Goal: Task Accomplishment & Management: Manage account settings

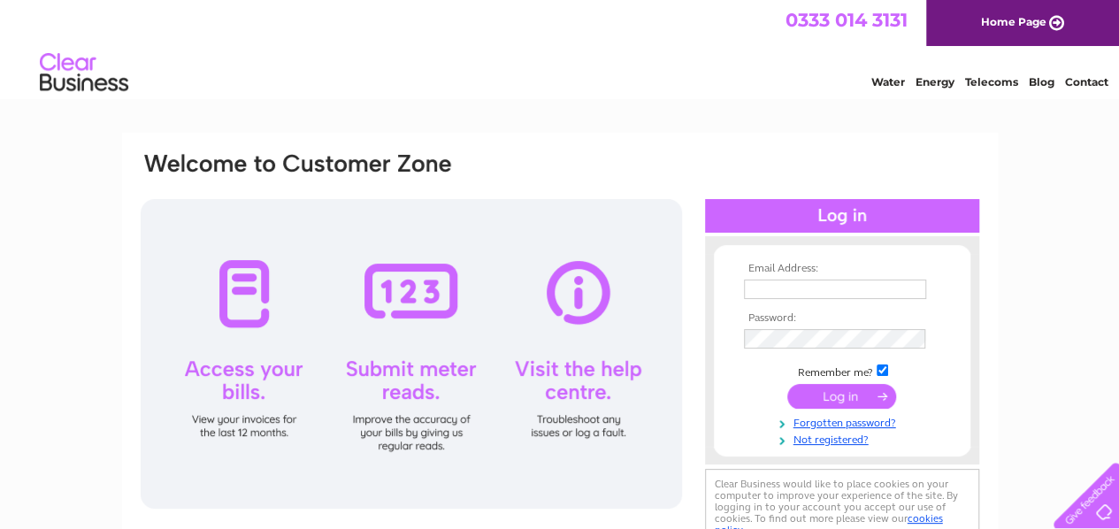
type input "[EMAIL_ADDRESS][DOMAIN_NAME]"
click at [834, 396] on input "submit" at bounding box center [842, 396] width 109 height 25
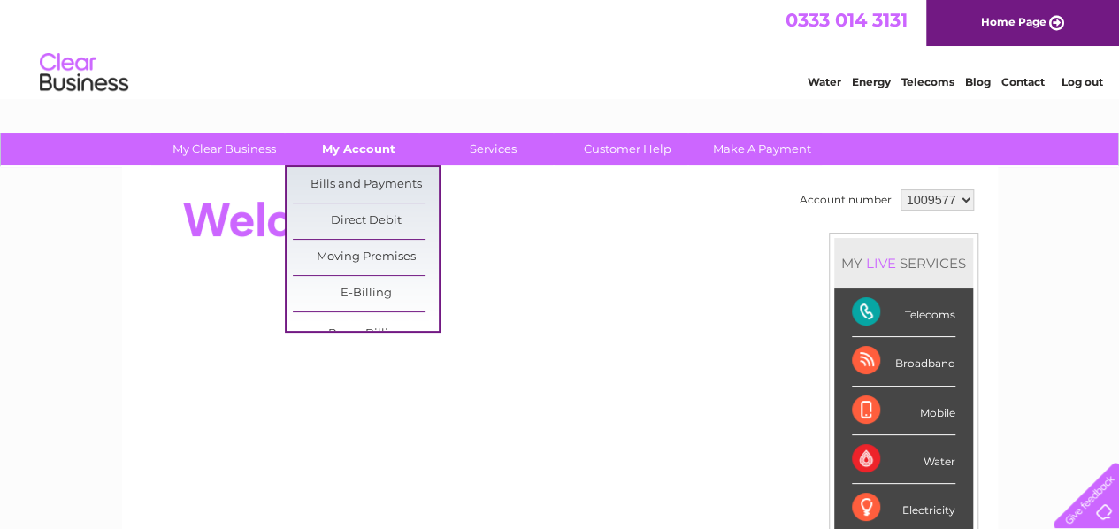
click at [360, 141] on link "My Account" at bounding box center [359, 149] width 146 height 33
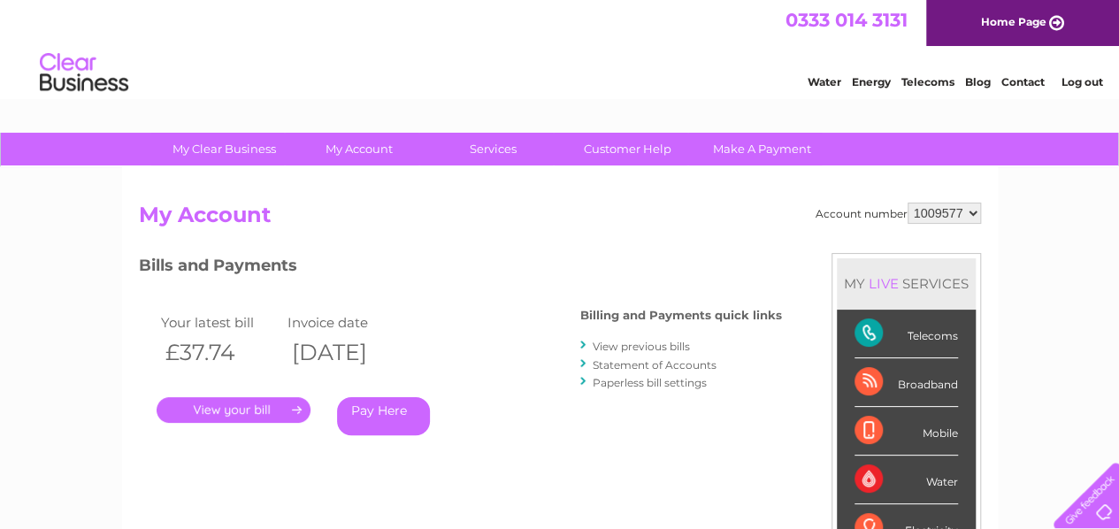
click at [231, 406] on link "." at bounding box center [234, 410] width 154 height 26
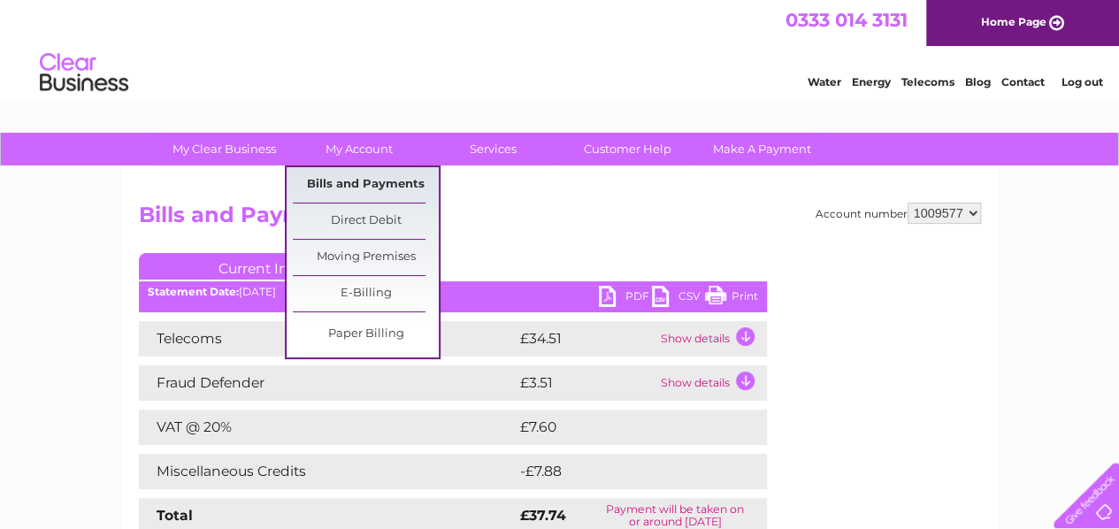
click at [379, 177] on link "Bills and Payments" at bounding box center [366, 184] width 146 height 35
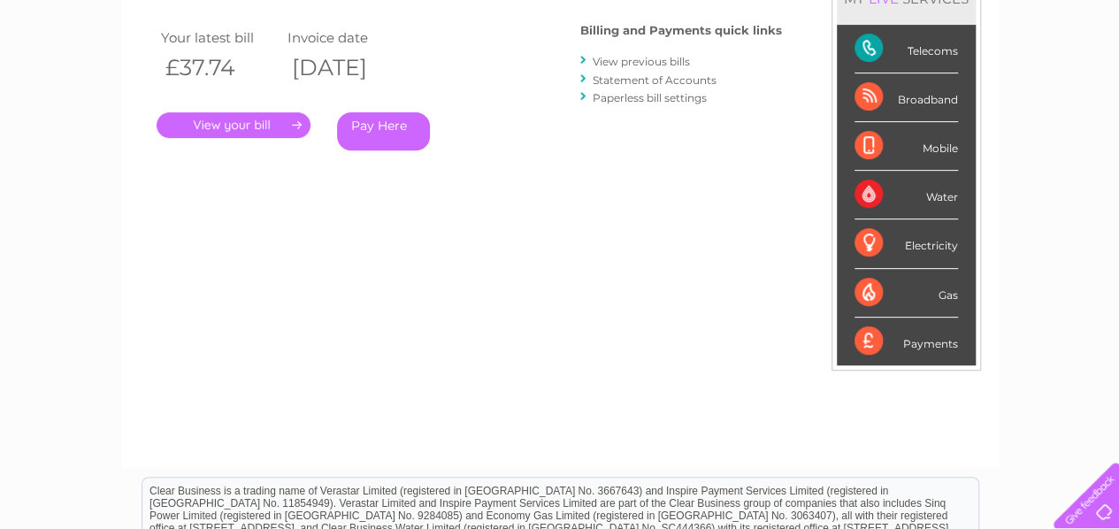
scroll to position [88, 0]
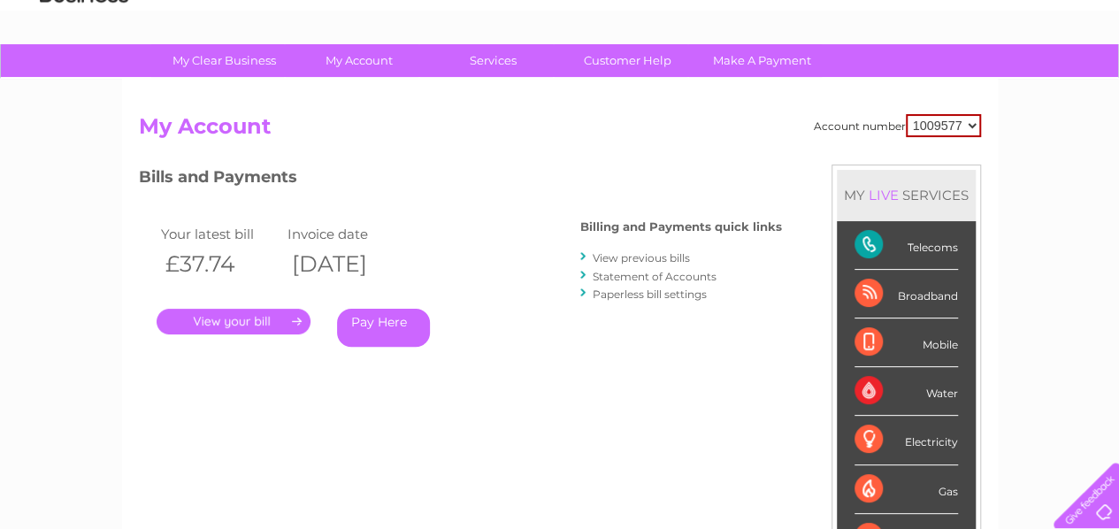
click at [647, 259] on link "View previous bills" at bounding box center [641, 257] width 97 height 13
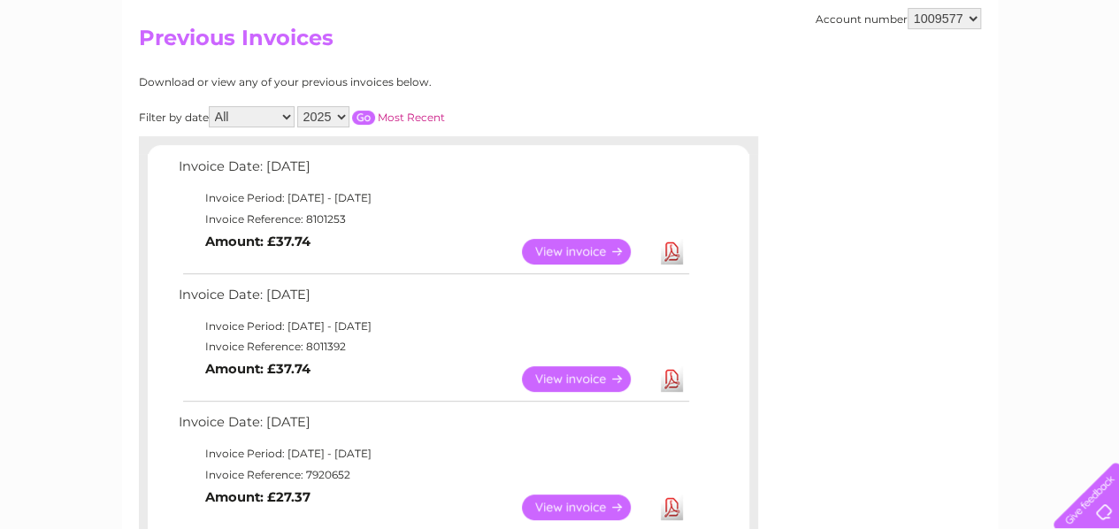
scroll to position [265, 0]
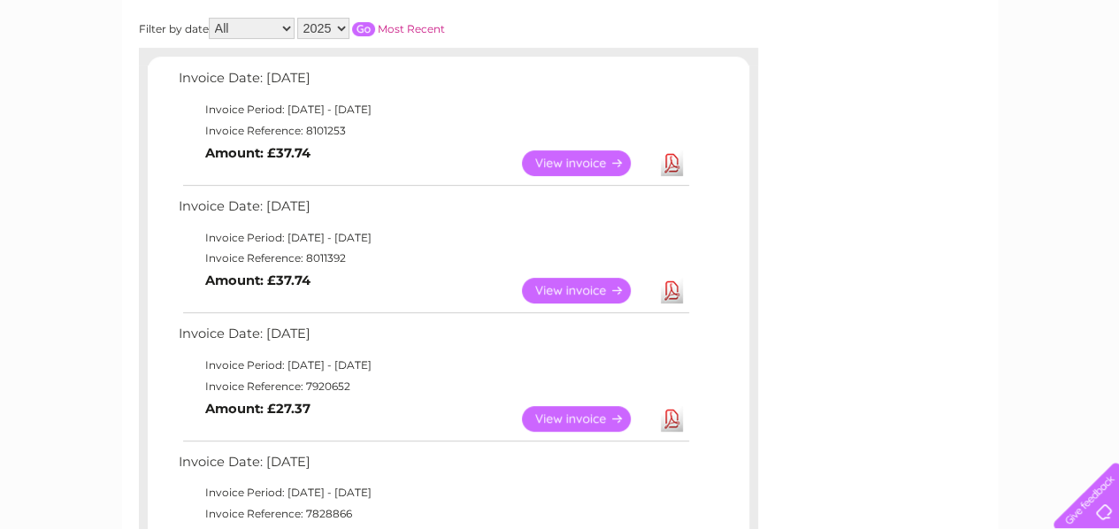
click at [582, 292] on link "View" at bounding box center [587, 291] width 130 height 26
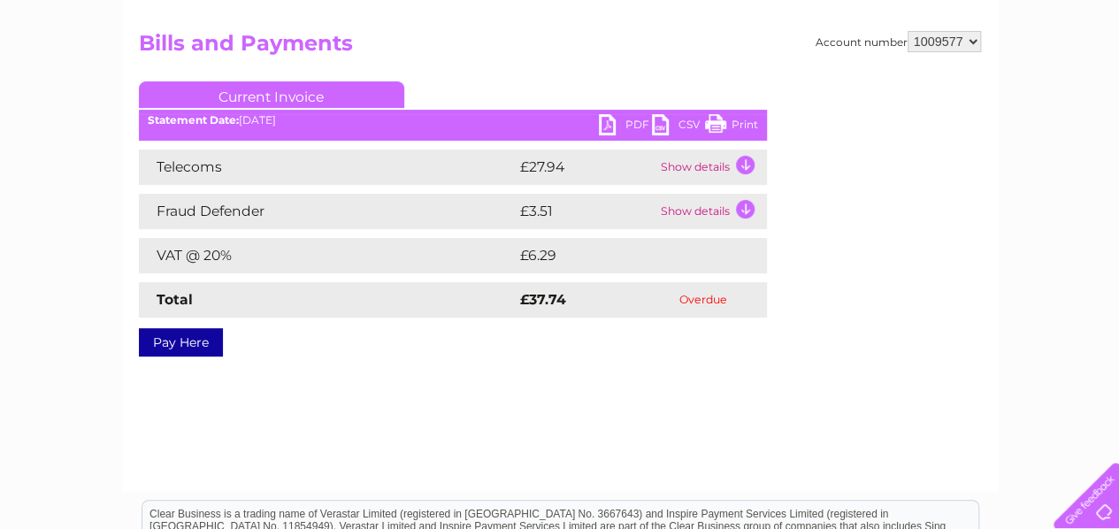
scroll to position [177, 0]
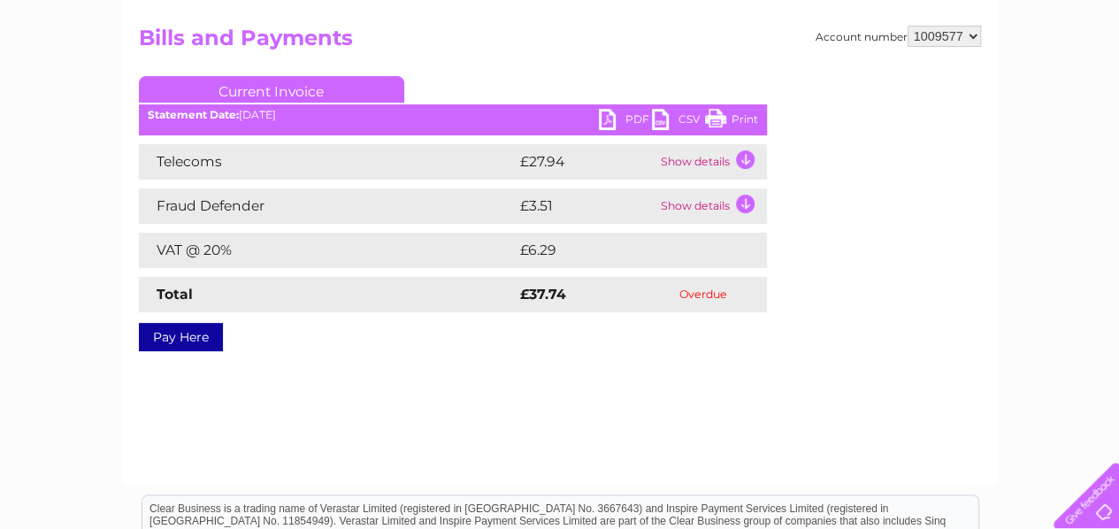
click at [747, 158] on td "Show details" at bounding box center [712, 161] width 111 height 35
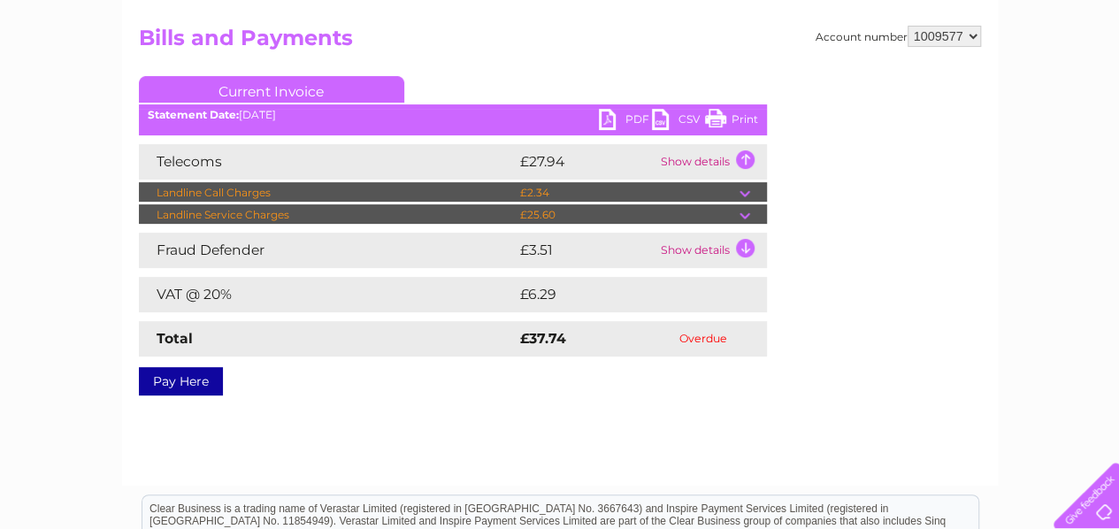
click at [748, 245] on td "Show details" at bounding box center [712, 250] width 111 height 35
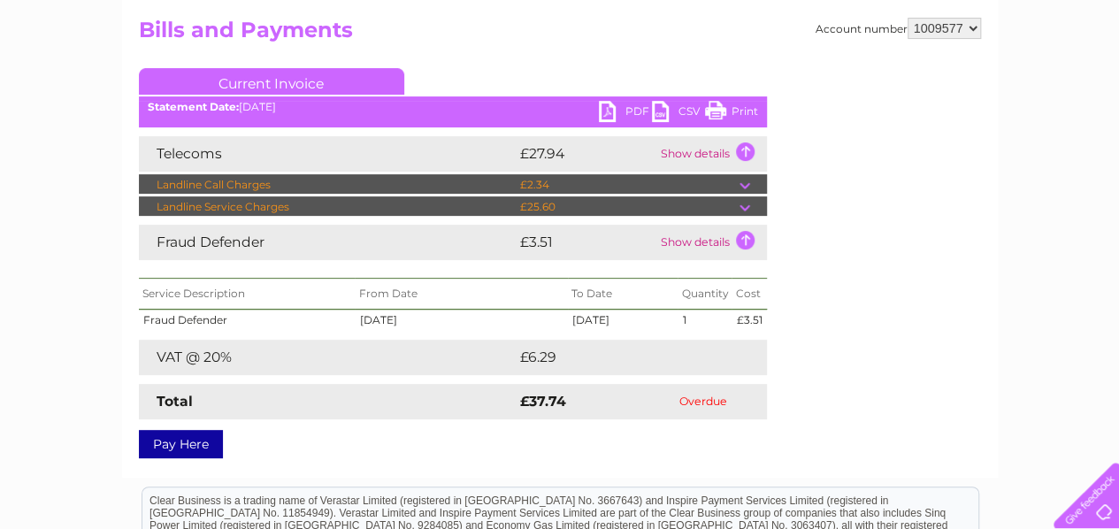
scroll to position [88, 0]
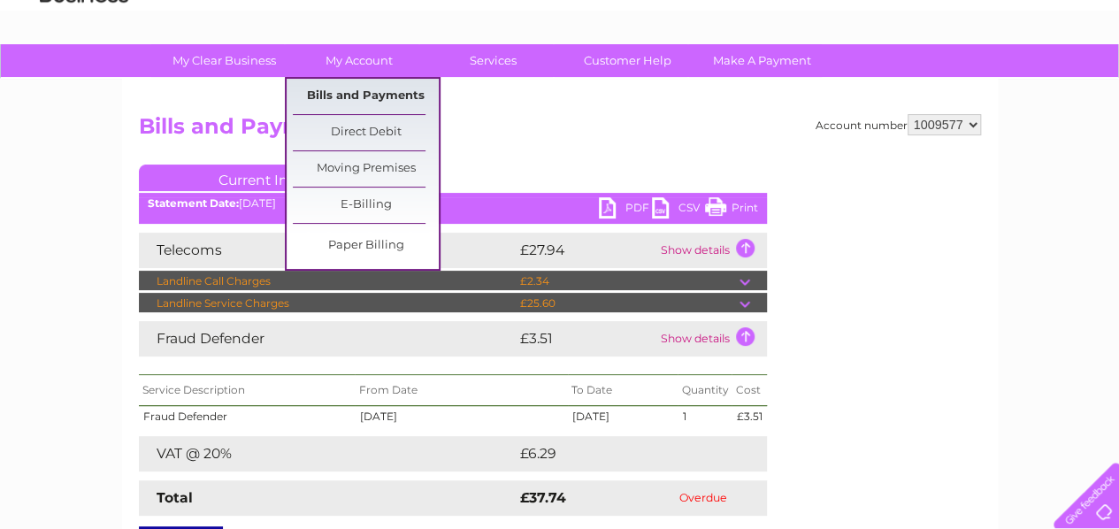
click at [350, 94] on link "Bills and Payments" at bounding box center [366, 96] width 146 height 35
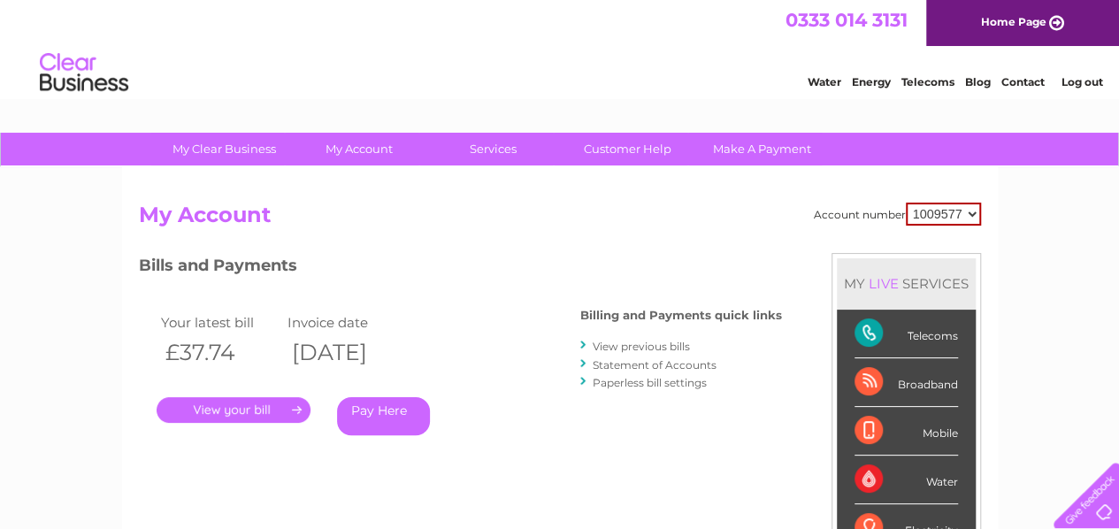
click at [602, 345] on link "View previous bills" at bounding box center [641, 346] width 97 height 13
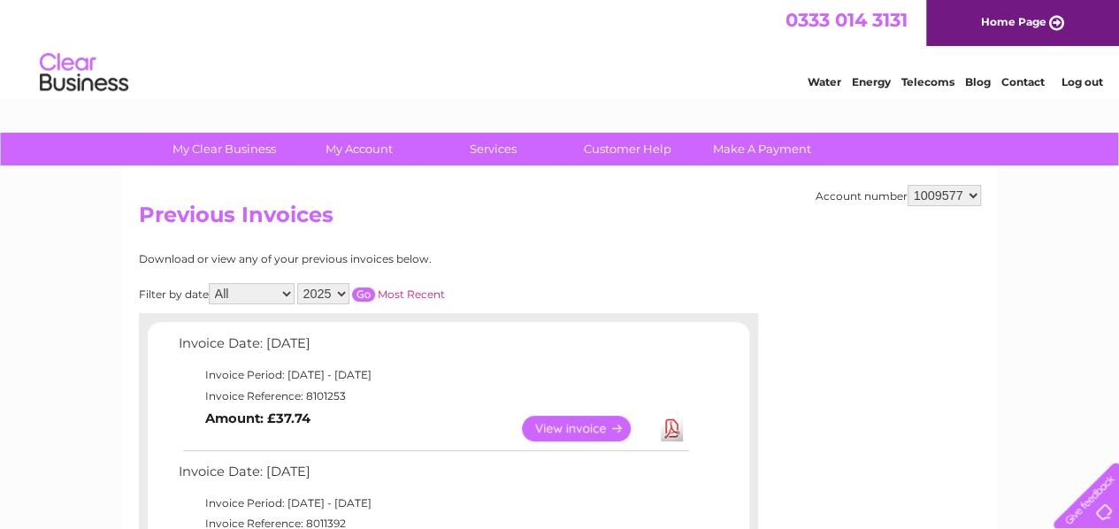
click at [538, 416] on link "View" at bounding box center [587, 429] width 130 height 26
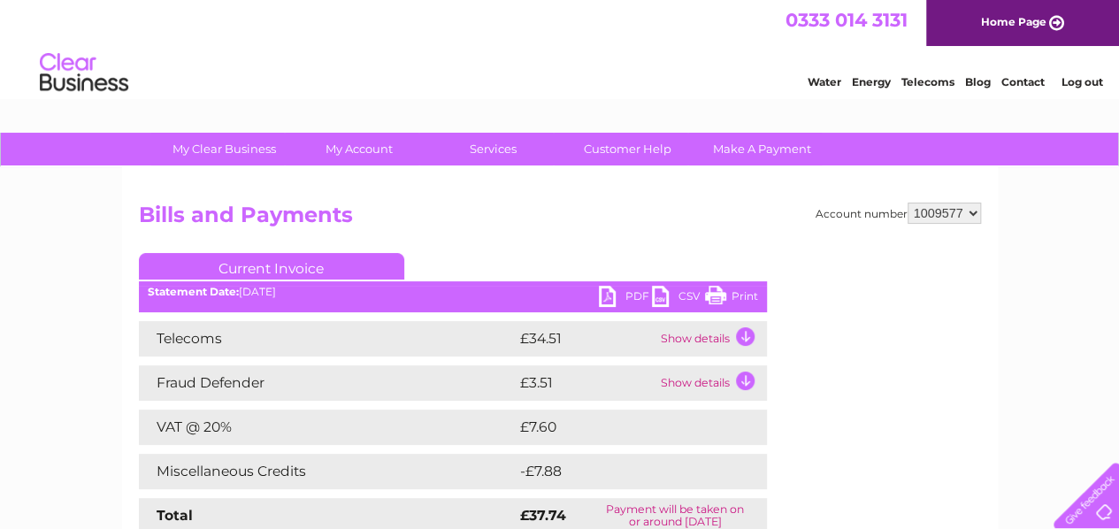
click at [750, 341] on td "Show details" at bounding box center [712, 338] width 111 height 35
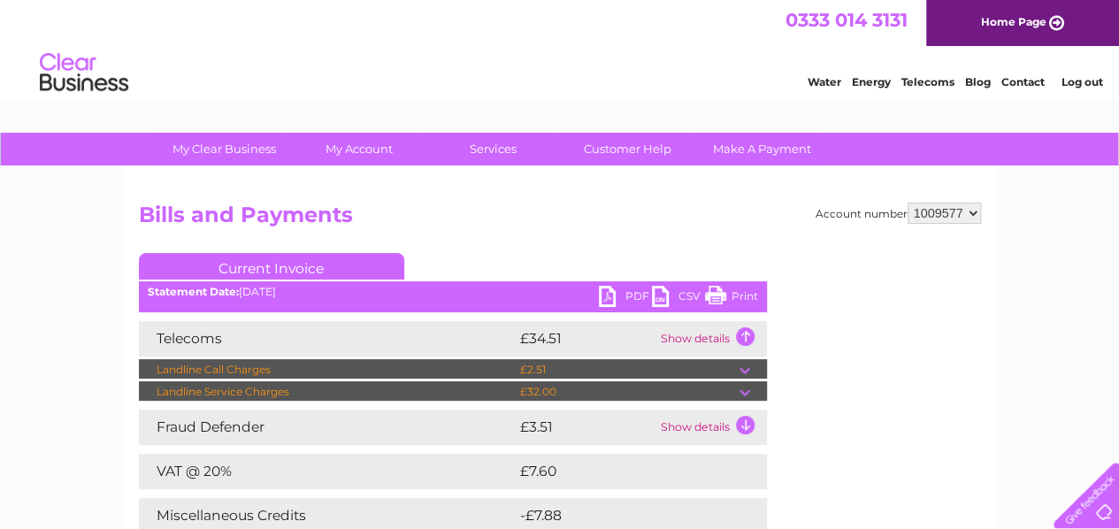
click at [743, 424] on td "Show details" at bounding box center [712, 427] width 111 height 35
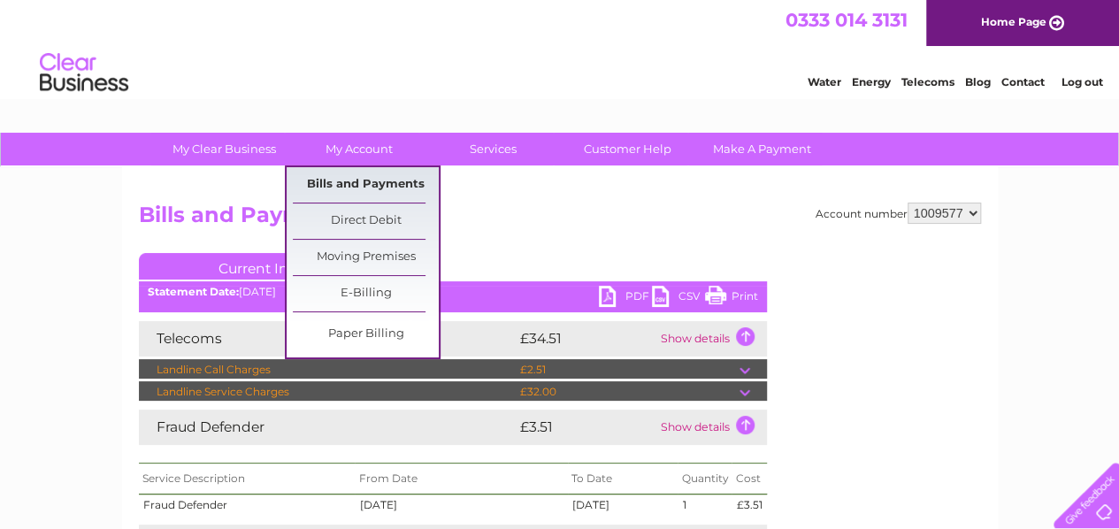
click at [349, 181] on link "Bills and Payments" at bounding box center [366, 184] width 146 height 35
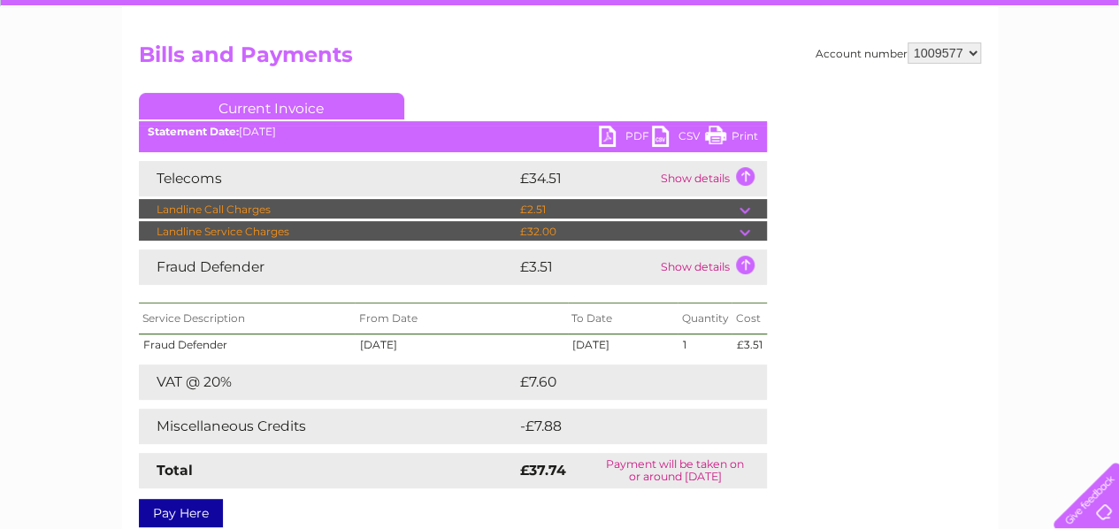
scroll to position [177, 0]
